Goal: Communication & Community: Answer question/provide support

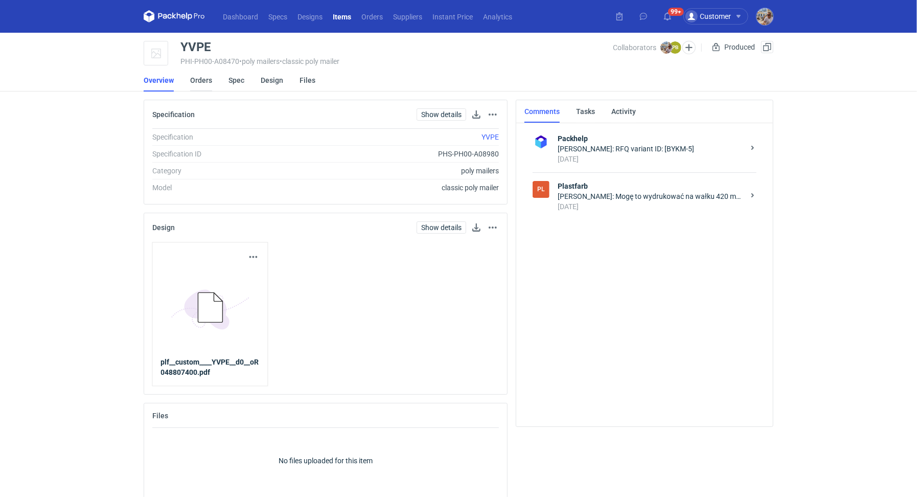
click at [206, 80] on link "Orders" at bounding box center [201, 80] width 22 height 22
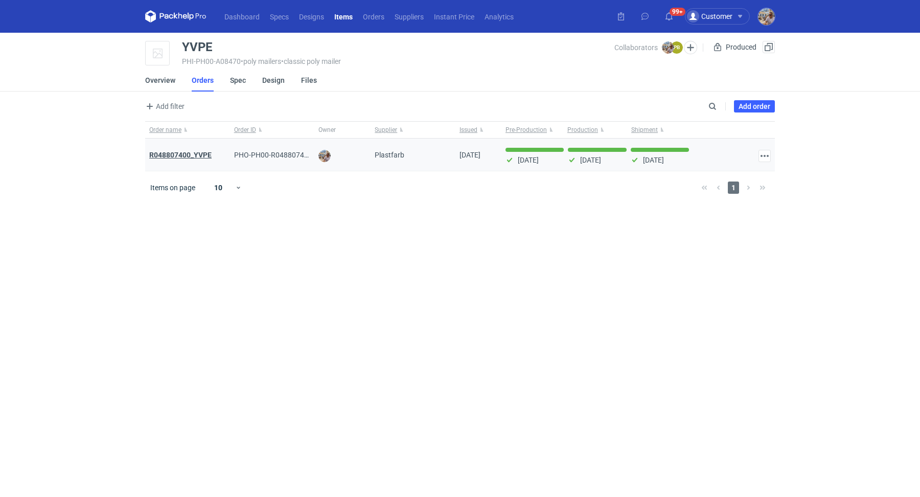
click at [189, 153] on strong "R048807400_YVPE" at bounding box center [180, 155] width 62 height 8
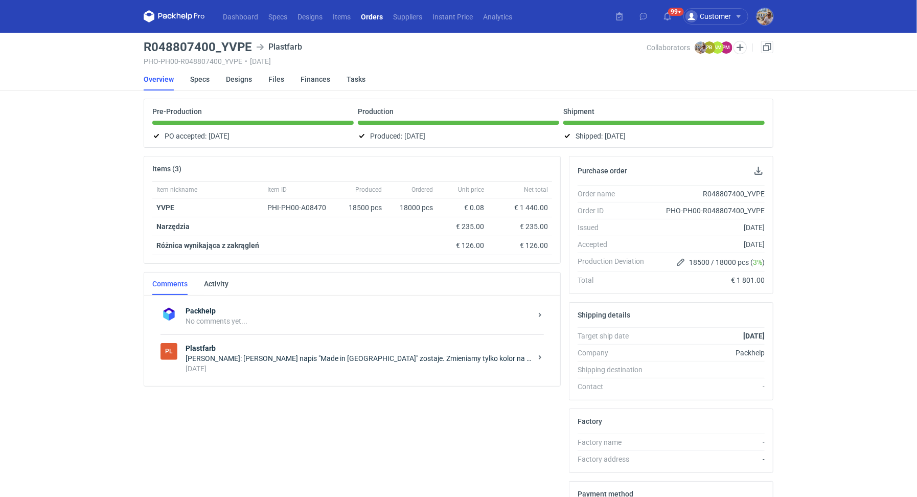
click at [249, 366] on div "[DATE]" at bounding box center [359, 368] width 346 height 10
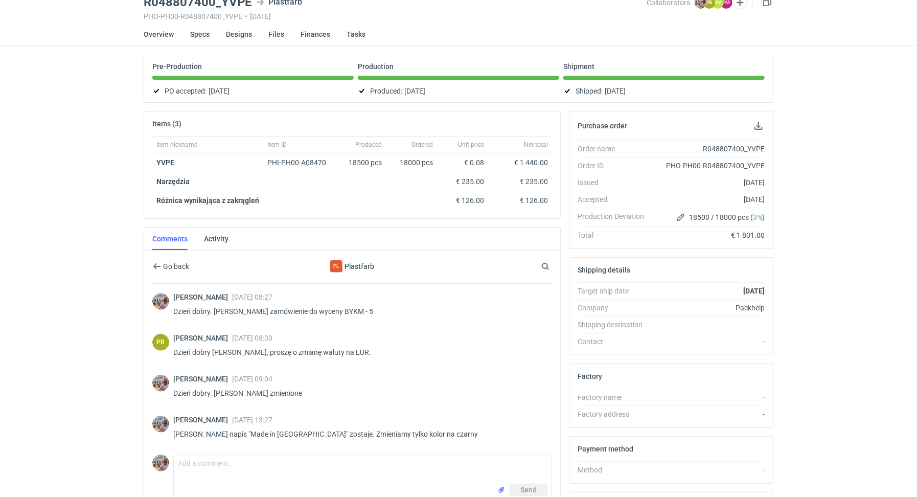
scroll to position [156, 0]
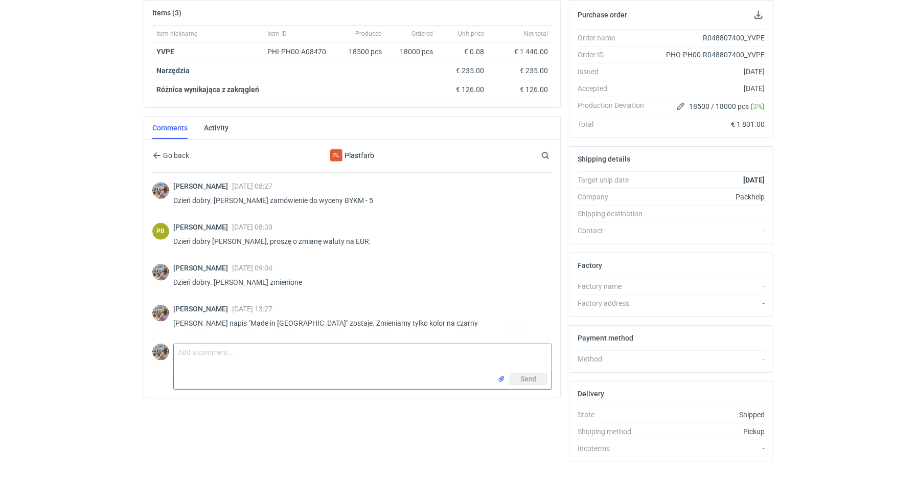
click at [240, 344] on textarea "Comment message" at bounding box center [363, 358] width 378 height 29
drag, startPoint x: 406, startPoint y: 348, endPoint x: 261, endPoint y: 354, distance: 144.8
click at [261, 354] on textarea "Dzień dobry. Panie Piotrze klient potrzebuje dla tej produkcji" at bounding box center [363, 358] width 378 height 29
paste textarea "klientka chce zacząć sprzedawać produkty przez Amazon i w tym celu potrzebuje C…"
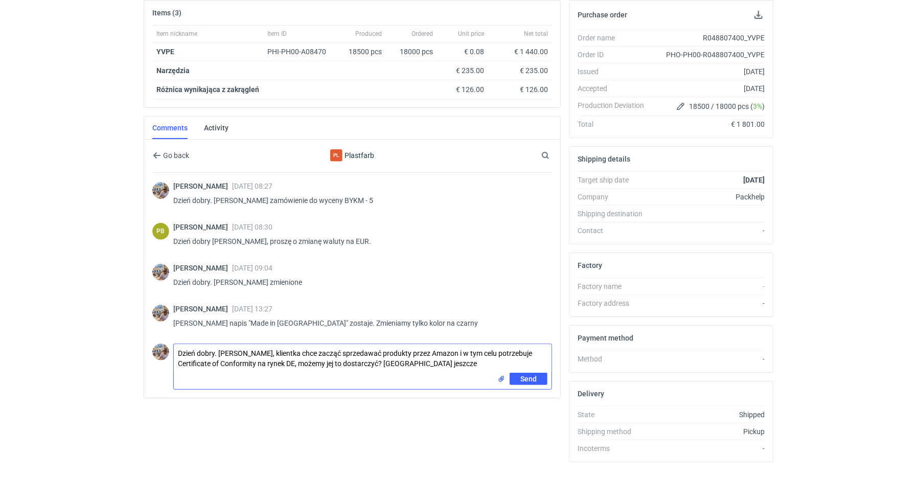
paste textarea "certyfikat Made for recycling"
click at [175, 358] on textarea "Dzień dobry. [PERSON_NAME], klientka chce zacząć sprzedawać produkty przez Amaz…" at bounding box center [363, 358] width 378 height 29
click at [522, 351] on textarea "Dzień dobry. [PERSON_NAME], klientka chce zacząć sprzedawać produkty przez Amaz…" at bounding box center [363, 358] width 378 height 29
click at [451, 358] on textarea "Dzień dobry. [PERSON_NAME], klientka chce zacząć sprzedawać produkty przez Amaz…" at bounding box center [363, 358] width 378 height 29
drag, startPoint x: 474, startPoint y: 360, endPoint x: 300, endPoint y: 362, distance: 174.8
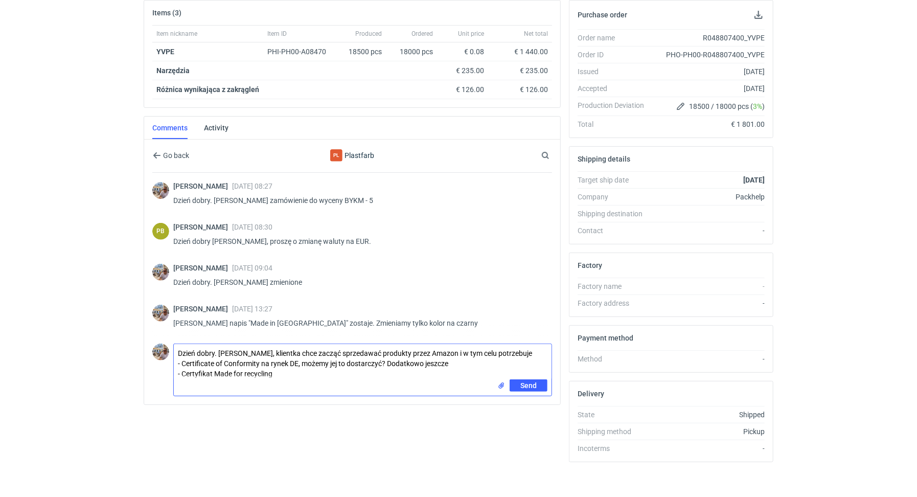
click at [300, 362] on textarea "Dzień dobry. [PERSON_NAME], klientka chce zacząć sprzedawać produkty przez Amaz…" at bounding box center [363, 361] width 378 height 35
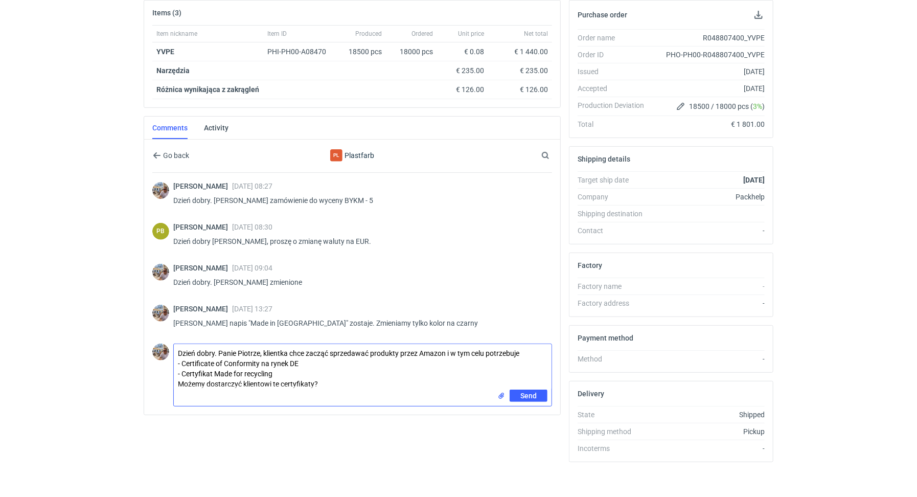
type textarea "Dzień dobry. Panie Piotrze, klientka chce zacząć sprzedawać produkty przez Amaz…"
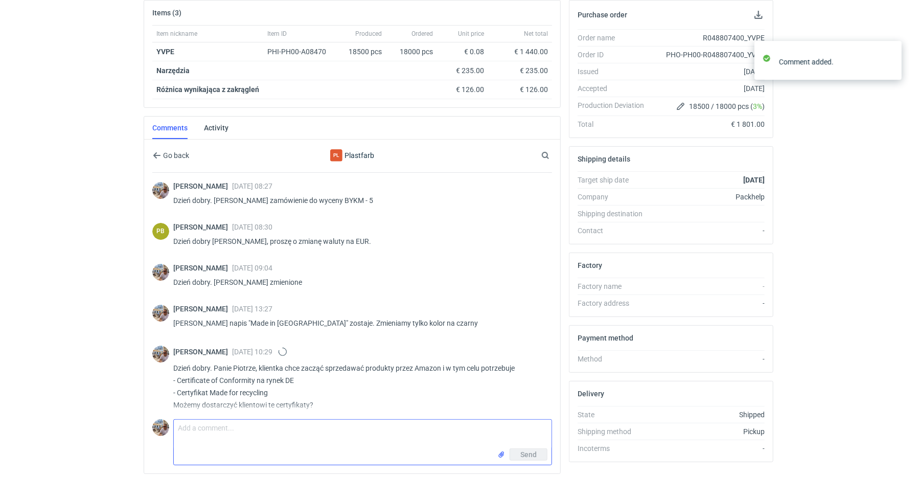
scroll to position [6, 0]
